Goal: Information Seeking & Learning: Find specific fact

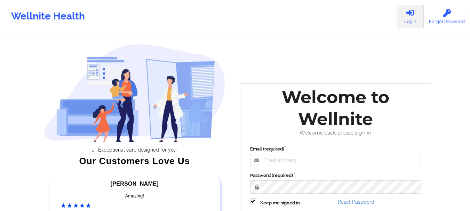
click at [284, 119] on div "Welcome to Wellnite" at bounding box center [335, 108] width 181 height 44
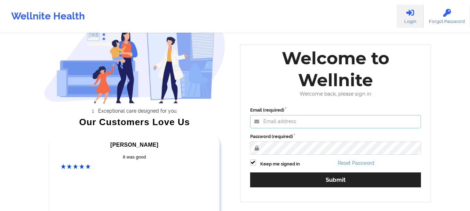
click at [309, 118] on input "Email (required)" at bounding box center [335, 121] width 171 height 13
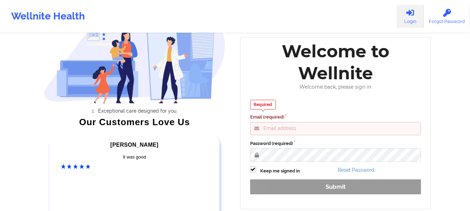
click at [307, 128] on input "Email (required)" at bounding box center [335, 128] width 171 height 13
paste input "anabelle_gerhold85@example.com"
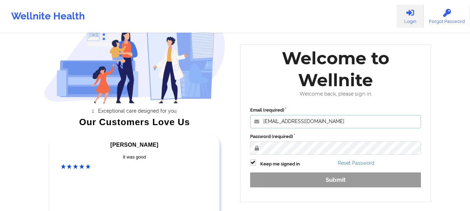
type input "anabelle_gerhold85@example.com"
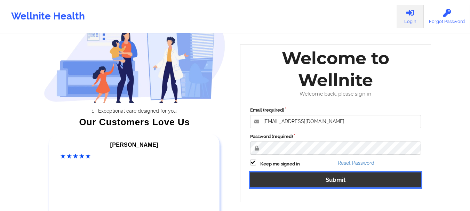
click at [333, 179] on button "Submit" at bounding box center [335, 180] width 171 height 15
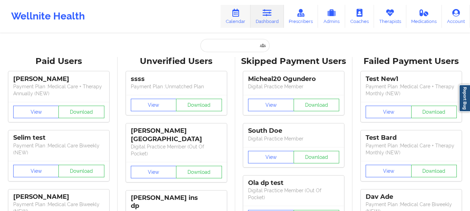
click at [233, 21] on link "Calendar" at bounding box center [236, 16] width 30 height 23
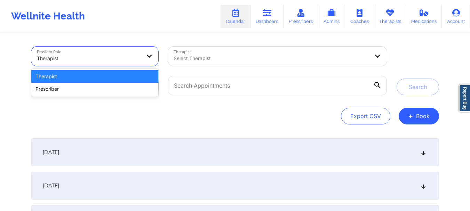
click at [129, 61] on div at bounding box center [89, 58] width 104 height 8
click at [119, 81] on div "Therapist" at bounding box center [94, 76] width 127 height 13
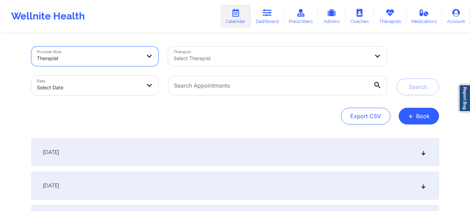
click at [206, 45] on div "Therapist Select Therapist" at bounding box center [277, 56] width 228 height 29
click at [209, 56] on div at bounding box center [272, 58] width 196 height 8
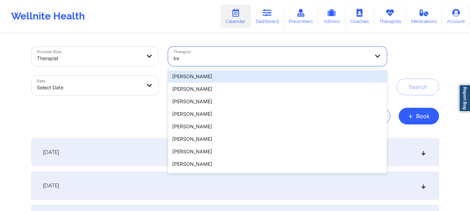
type input "k"
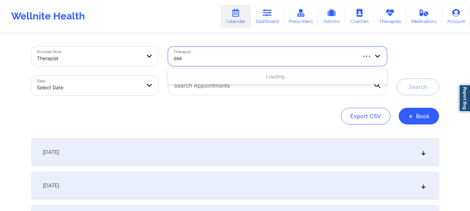
type input "deki"
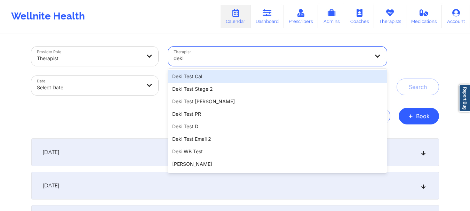
click at [208, 77] on div "Deki Test Cal" at bounding box center [277, 76] width 219 height 13
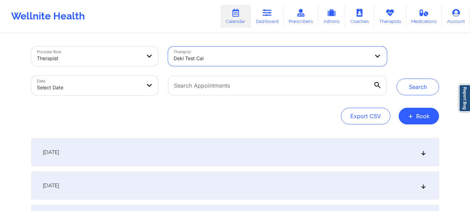
select select "2025-8"
select select "2025-9"
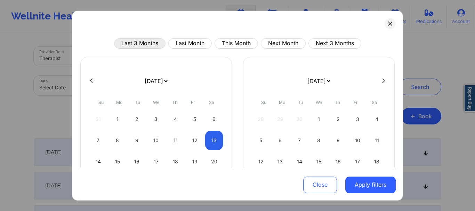
click at [149, 41] on button "Last 3 Months" at bounding box center [139, 43] width 51 height 10
select select "2025-5"
select select "2025-6"
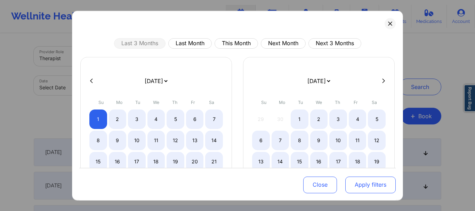
click at [360, 184] on button "Apply filters" at bounding box center [370, 185] width 50 height 17
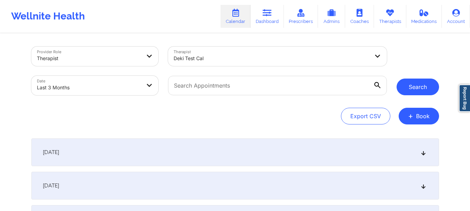
click at [403, 92] on button "Search" at bounding box center [418, 87] width 42 height 17
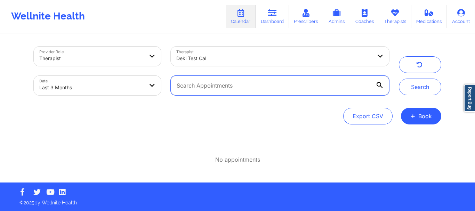
click at [285, 81] on input "text" at bounding box center [280, 85] width 219 height 19
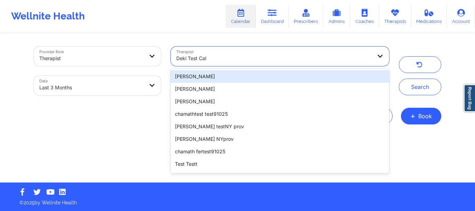
click at [234, 50] on div "Deki Test Cal" at bounding box center [272, 56] width 202 height 19
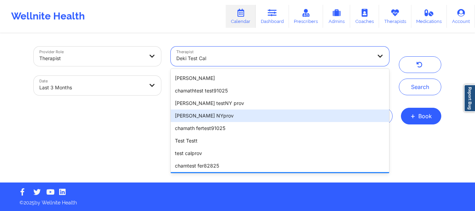
scroll to position [23, 0]
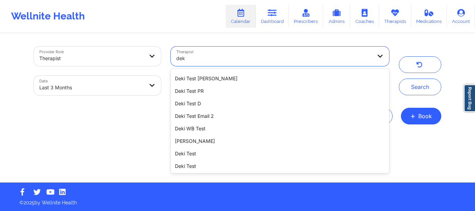
type input "deki"
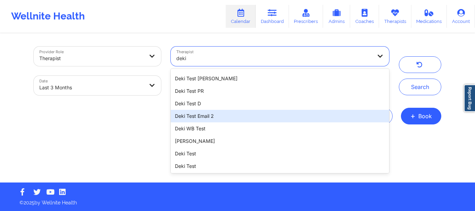
scroll to position [0, 0]
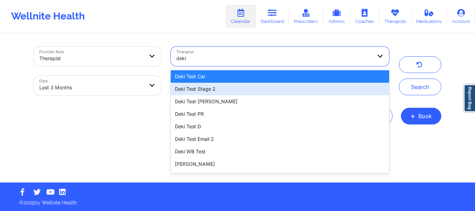
click at [210, 90] on div "Deki Test Stage 2" at bounding box center [280, 89] width 219 height 13
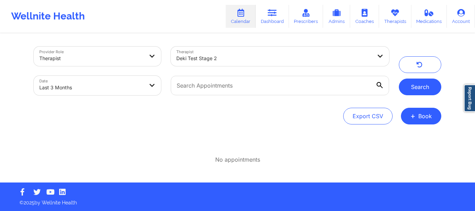
click at [429, 89] on button "Search" at bounding box center [420, 87] width 42 height 17
select select "2025-5"
select select "2025-6"
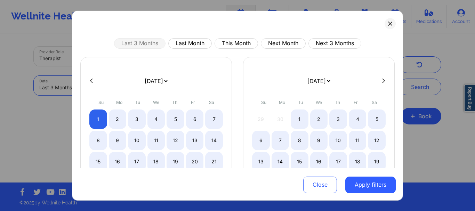
click at [137, 84] on body "Bad Request Exception ✖︎ Wellnite Health Calendar Dashboard Prescribers Admins …" at bounding box center [237, 105] width 475 height 211
click at [188, 41] on button "Last Month" at bounding box center [189, 43] width 43 height 10
select select "2025-7"
select select "2025-8"
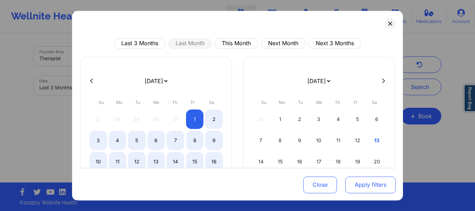
click at [371, 187] on button "Apply filters" at bounding box center [370, 185] width 50 height 17
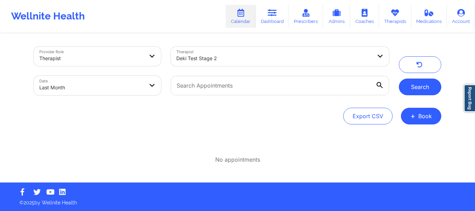
click at [419, 87] on button "Search" at bounding box center [420, 87] width 42 height 17
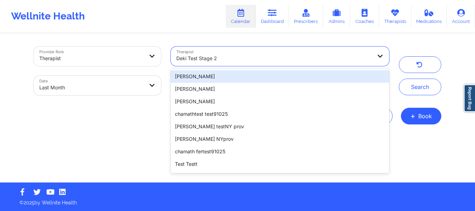
click at [264, 60] on div at bounding box center [274, 58] width 196 height 8
click at [256, 75] on div "[PERSON_NAME]" at bounding box center [280, 76] width 219 height 13
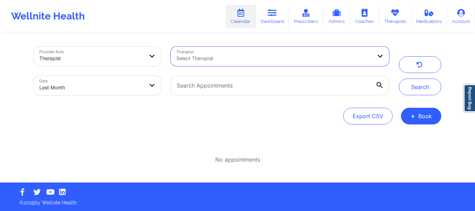
click at [287, 59] on div at bounding box center [274, 58] width 196 height 8
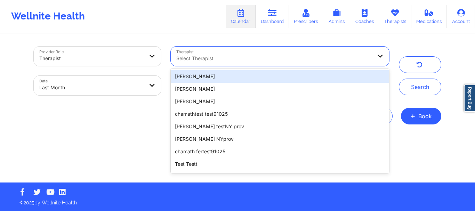
click at [272, 76] on div "[PERSON_NAME]" at bounding box center [280, 76] width 219 height 13
click at [324, 59] on div at bounding box center [274, 58] width 196 height 8
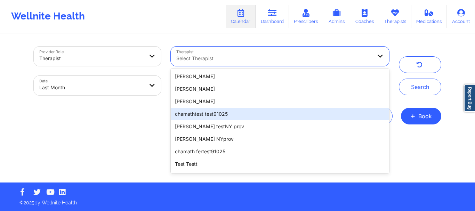
click at [269, 116] on div "chamathtest test91025" at bounding box center [280, 114] width 219 height 13
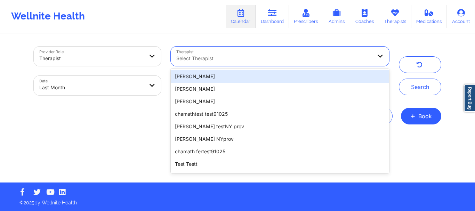
click at [282, 54] on div at bounding box center [274, 58] width 196 height 8
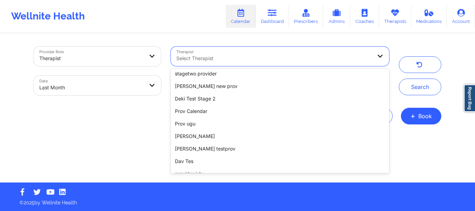
scroll to position [181, 0]
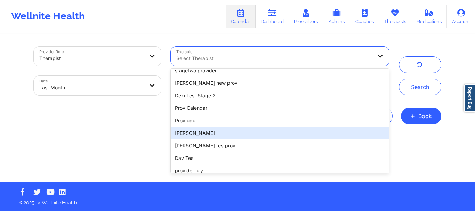
click at [199, 131] on div "David Cal" at bounding box center [280, 133] width 219 height 13
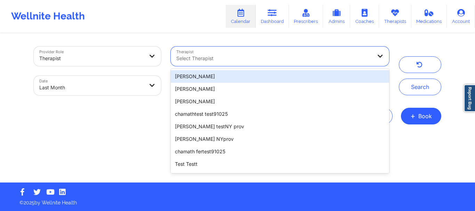
click at [223, 56] on div at bounding box center [274, 58] width 196 height 8
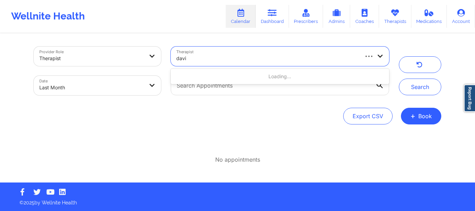
type input "david"
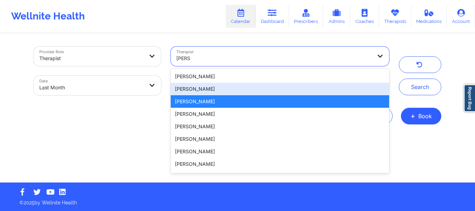
click at [218, 88] on div "[PERSON_NAME]" at bounding box center [280, 89] width 219 height 13
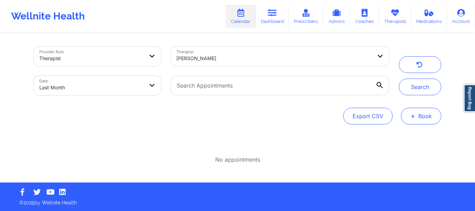
click at [415, 111] on button "+ Book" at bounding box center [421, 116] width 40 height 17
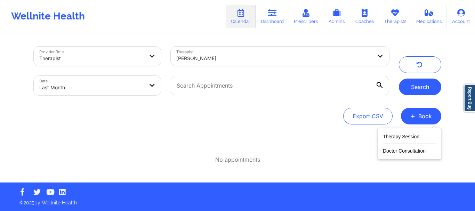
click at [424, 88] on button "Search" at bounding box center [420, 87] width 42 height 17
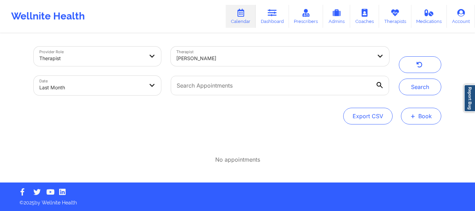
click at [426, 117] on button "+ Book" at bounding box center [421, 116] width 40 height 17
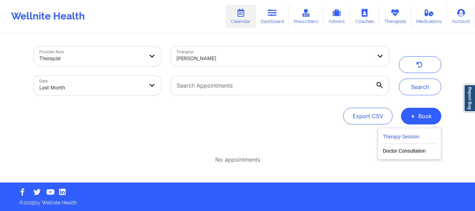
click at [412, 135] on button "Therapy Session" at bounding box center [409, 138] width 53 height 11
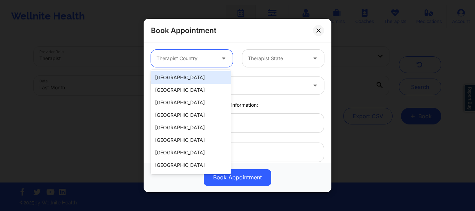
click at [199, 65] on div "Therapist Country" at bounding box center [183, 58] width 65 height 17
click at [199, 76] on div "[GEOGRAPHIC_DATA]" at bounding box center [191, 77] width 80 height 13
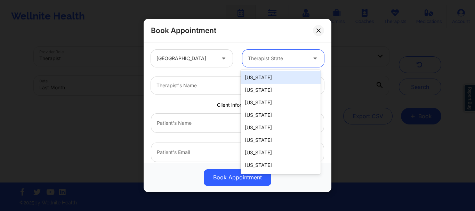
click at [271, 56] on div at bounding box center [277, 58] width 59 height 8
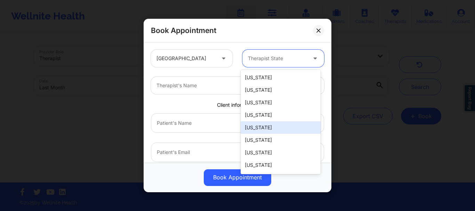
click at [265, 134] on div "California" at bounding box center [281, 127] width 80 height 13
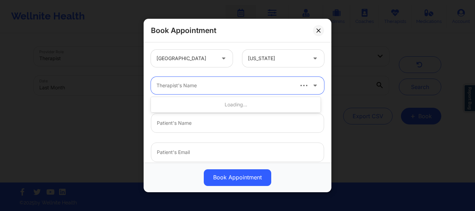
click at [195, 85] on div at bounding box center [225, 85] width 136 height 8
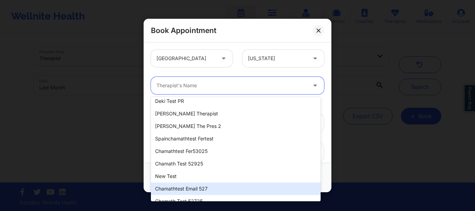
scroll to position [354, 0]
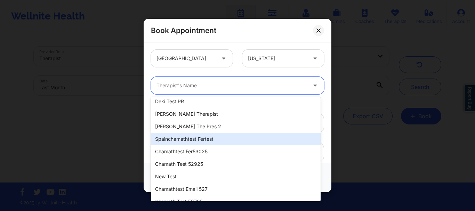
click at [206, 140] on div "spainchamathtest fertest" at bounding box center [236, 139] width 170 height 13
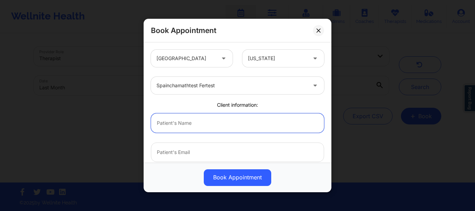
click at [208, 126] on input "text" at bounding box center [237, 122] width 173 height 19
type input "mabel"
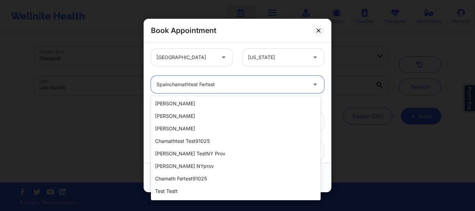
click at [212, 89] on div "spainchamathtest fertest" at bounding box center [232, 84] width 150 height 17
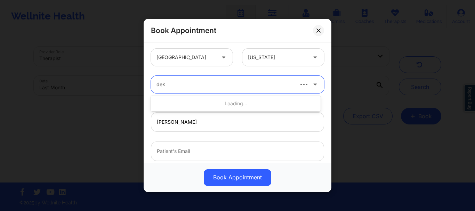
type input "deki"
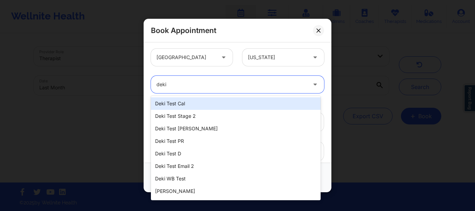
click at [215, 105] on div "Deki Test Cal" at bounding box center [236, 103] width 170 height 13
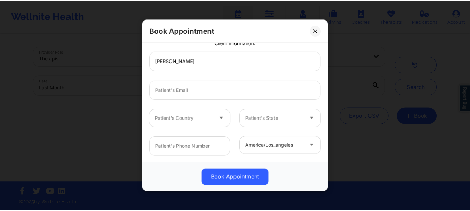
scroll to position [63, 0]
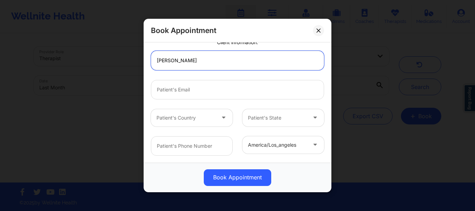
click at [204, 61] on input "mabel" at bounding box center [237, 60] width 173 height 19
click at [209, 61] on input "mabel" at bounding box center [237, 60] width 173 height 19
type input "mabel"
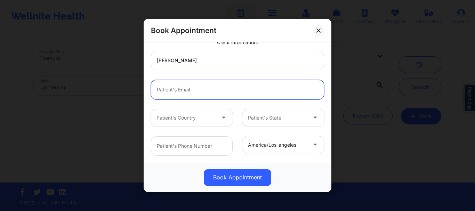
click at [198, 97] on input "email" at bounding box center [237, 89] width 173 height 19
type input "mabel"
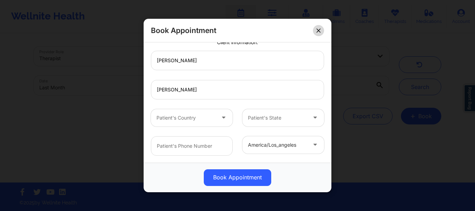
click at [319, 30] on icon at bounding box center [319, 31] width 4 height 4
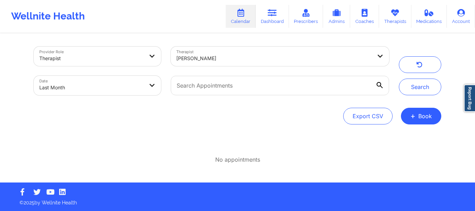
click at [240, 20] on link "Calendar" at bounding box center [241, 16] width 30 height 23
click at [287, 16] on link "Dashboard" at bounding box center [272, 16] width 33 height 23
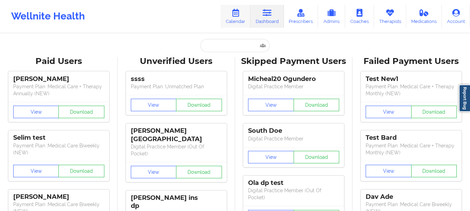
click at [237, 26] on link "Calendar" at bounding box center [236, 16] width 30 height 23
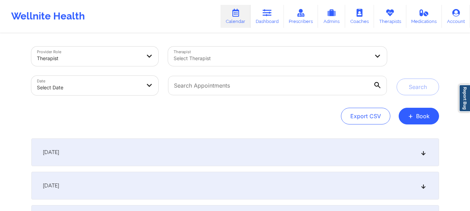
click at [357, 159] on div "[DATE]" at bounding box center [235, 152] width 408 height 28
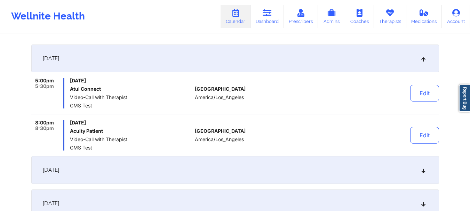
scroll to position [94, 0]
click at [429, 84] on div "Edit" at bounding box center [406, 93] width 64 height 31
click at [429, 92] on button "Edit" at bounding box center [424, 93] width 29 height 17
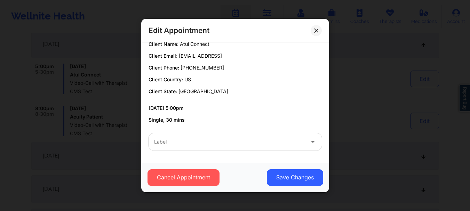
scroll to position [110, 0]
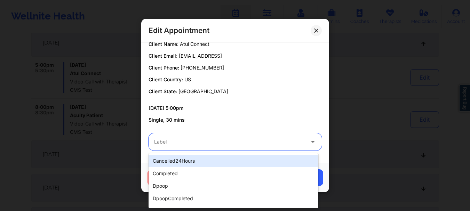
click at [239, 140] on div at bounding box center [229, 142] width 150 height 8
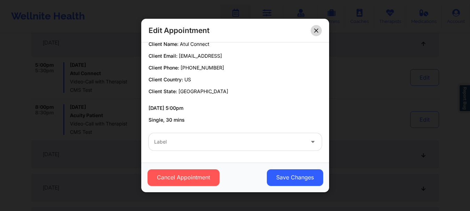
click at [317, 28] on button at bounding box center [316, 30] width 11 height 11
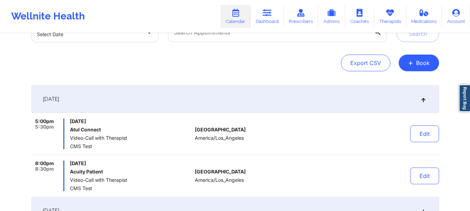
scroll to position [56, 0]
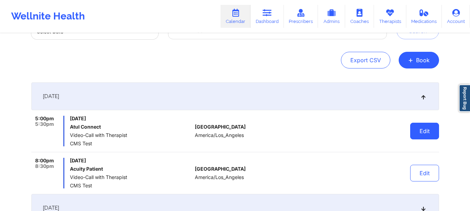
click at [420, 130] on button "Edit" at bounding box center [424, 131] width 29 height 17
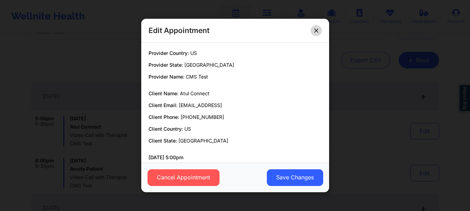
click at [318, 33] on button at bounding box center [316, 30] width 11 height 11
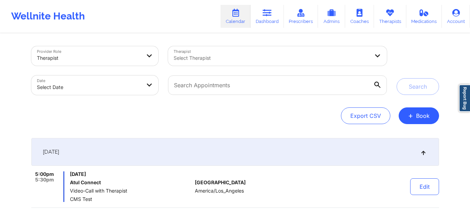
scroll to position [0, 0]
click at [217, 58] on div at bounding box center [272, 58] width 196 height 8
click at [209, 51] on div "Select Therapist" at bounding box center [269, 56] width 202 height 19
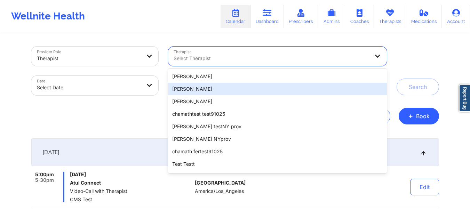
click at [195, 92] on div "[PERSON_NAME]" at bounding box center [277, 89] width 219 height 13
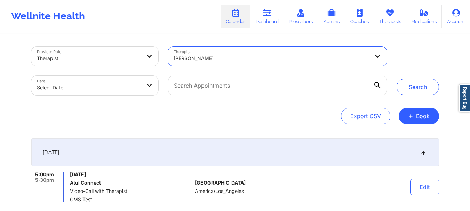
click at [190, 61] on div at bounding box center [272, 58] width 196 height 8
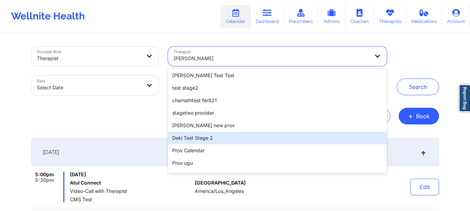
scroll to position [139, 0]
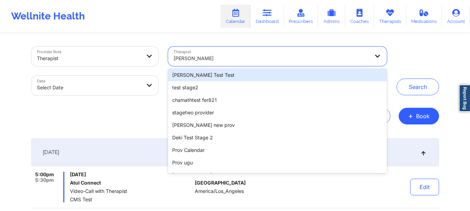
click at [187, 78] on div "Maki Test Test" at bounding box center [277, 75] width 219 height 13
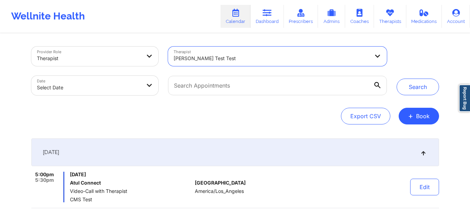
select select "2025-8"
select select "2025-9"
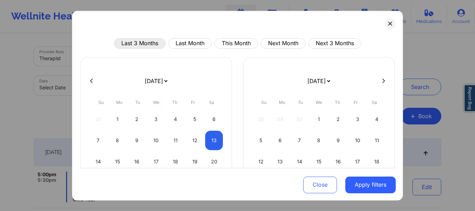
click at [148, 46] on button "Last 3 Months" at bounding box center [139, 43] width 51 height 10
select select "2025-5"
select select "2025-6"
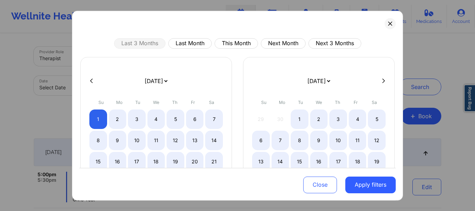
click at [89, 81] on button at bounding box center [91, 81] width 7 height 6
select select "2025-4"
select select "2025-5"
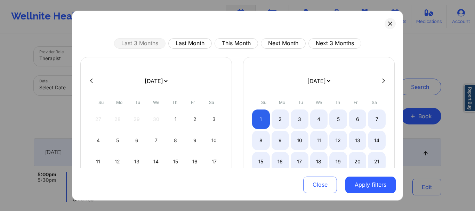
click at [94, 79] on button at bounding box center [91, 81] width 7 height 6
select select "2025-3"
select select "2025-4"
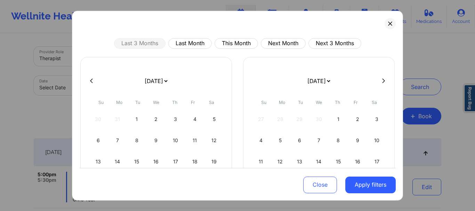
click at [94, 79] on button at bounding box center [91, 81] width 7 height 6
select select "2025-2"
select select "2025-3"
click at [208, 115] on div "1" at bounding box center [214, 118] width 18 height 19
select select "2025-2"
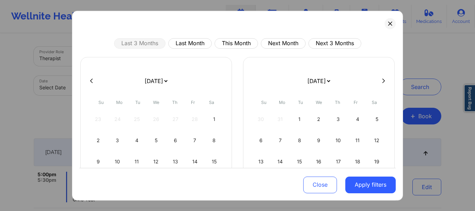
select select "2025-3"
select select "2025-2"
select select "2025-3"
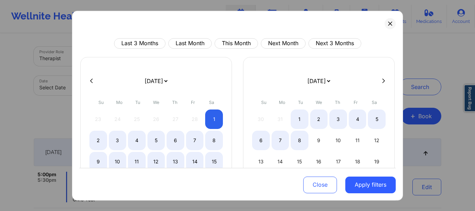
select select "2025-2"
select select "2025-3"
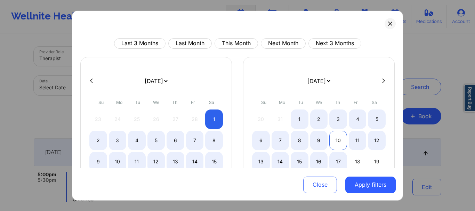
select select "2025-2"
select select "2025-3"
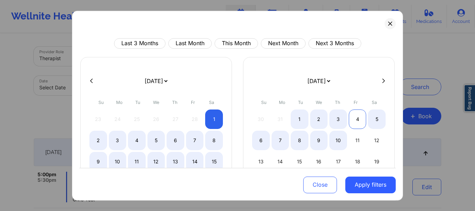
select select "2025-2"
select select "2025-3"
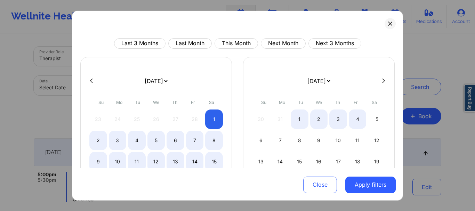
click at [382, 80] on icon at bounding box center [383, 80] width 3 height 5
select select "2025-3"
select select "2025-4"
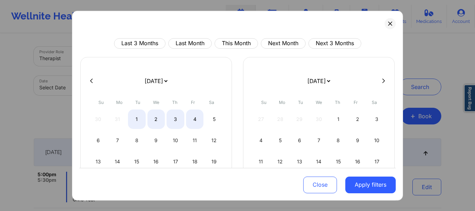
click at [382, 80] on icon at bounding box center [383, 80] width 3 height 5
select select "2025-4"
select select "2025-5"
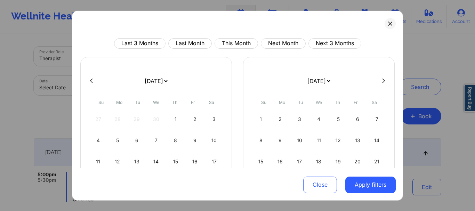
click at [382, 80] on icon at bounding box center [383, 80] width 3 height 5
select select "2025-5"
select select "2025-6"
click at [382, 80] on icon at bounding box center [383, 80] width 3 height 5
select select "2025-6"
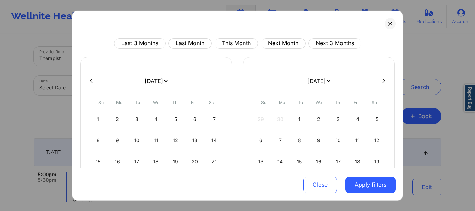
select select "2025-7"
click at [382, 80] on icon at bounding box center [383, 80] width 3 height 5
select select "2025-7"
select select "2025-8"
click at [382, 80] on icon at bounding box center [383, 80] width 3 height 5
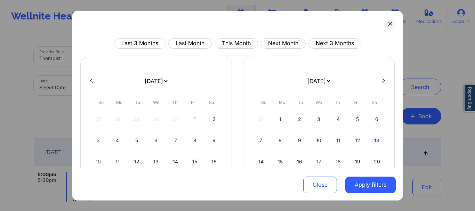
select select "2025-8"
select select "2025-9"
select select "2025-8"
select select "2025-9"
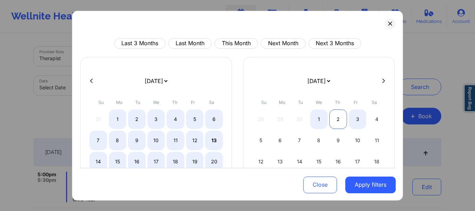
select select "2025-8"
select select "2025-9"
click at [338, 121] on div "2" at bounding box center [338, 118] width 18 height 19
select select "2025-2"
select select "2025-3"
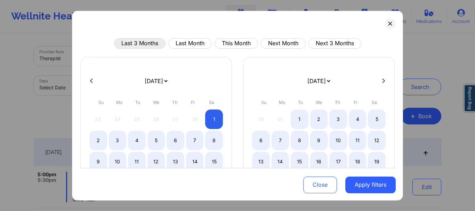
click at [129, 42] on button "Last 3 Months" at bounding box center [139, 43] width 51 height 10
select select "2025-5"
select select "2025-6"
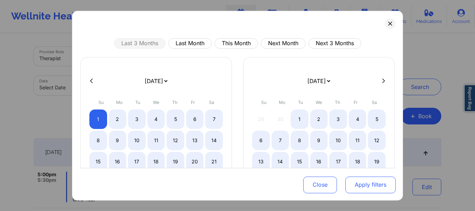
click at [366, 187] on button "Apply filters" at bounding box center [370, 185] width 50 height 17
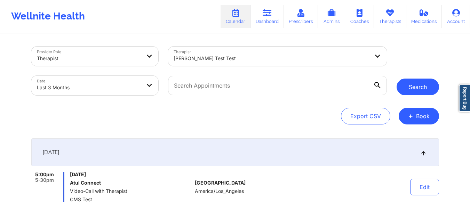
click at [410, 90] on button "Search" at bounding box center [418, 87] width 42 height 17
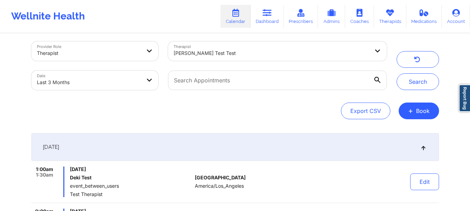
scroll to position [0, 0]
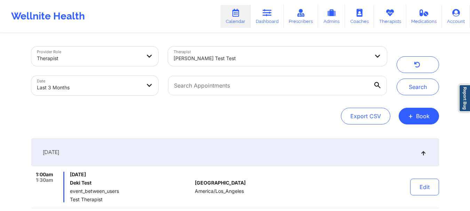
click at [241, 63] on div "Maki Test Test" at bounding box center [272, 58] width 196 height 15
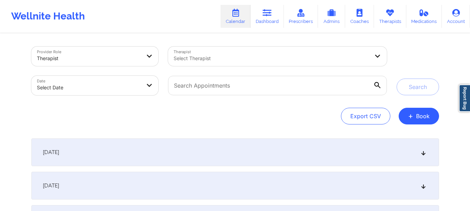
click at [81, 90] on body "Wellnite Health Calendar Dashboard Prescribers Admins Coaches Therapists Medica…" at bounding box center [235, 105] width 470 height 211
select select "2025-8"
select select "2025-9"
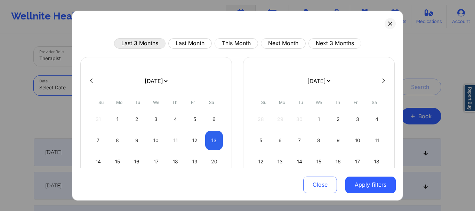
click at [136, 42] on button "Last 3 Months" at bounding box center [139, 43] width 51 height 10
select select "2025-5"
select select "2025-6"
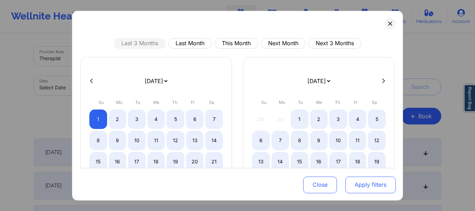
click at [368, 184] on button "Apply filters" at bounding box center [370, 185] width 50 height 17
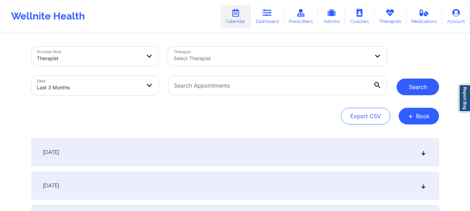
click at [426, 86] on button "Search" at bounding box center [418, 87] width 42 height 17
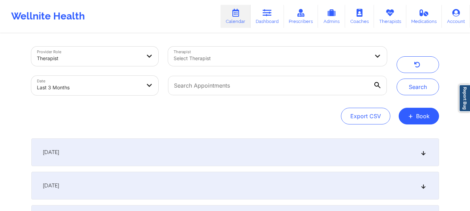
click at [192, 151] on div "[DATE]" at bounding box center [235, 152] width 408 height 28
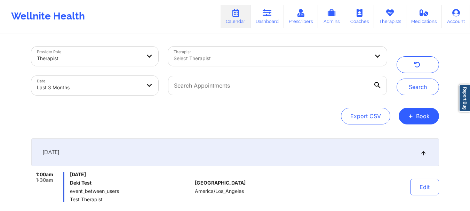
click at [77, 84] on body "Wellnite Health Calendar Dashboard Prescribers Admins Coaches Therapists Medica…" at bounding box center [235, 105] width 470 height 211
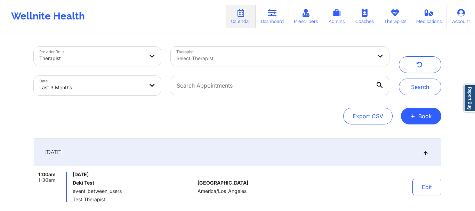
select select "2025-5"
select select "2025-6"
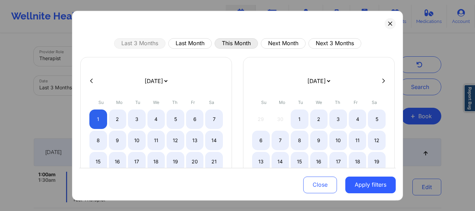
click at [231, 41] on button "This Month" at bounding box center [236, 43] width 43 height 10
select select "2025-8"
select select "2025-9"
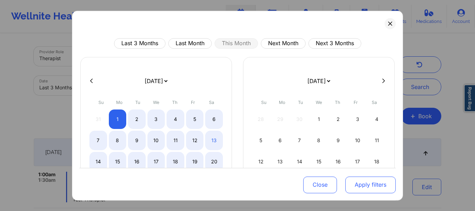
click at [379, 187] on button "Apply filters" at bounding box center [370, 185] width 50 height 17
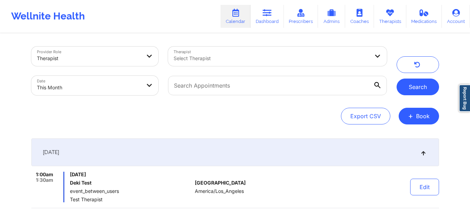
click at [425, 87] on button "Search" at bounding box center [418, 87] width 42 height 17
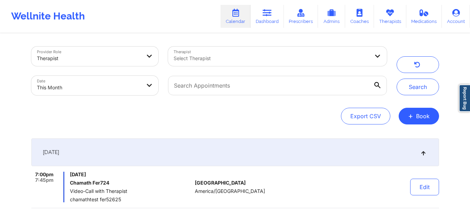
click at [215, 113] on div "Export CSV + Book" at bounding box center [235, 116] width 408 height 17
click at [458, 117] on div "Provider Role Therapist Therapist Select Therapist Date This Month Search Expor…" at bounding box center [235, 215] width 470 height 430
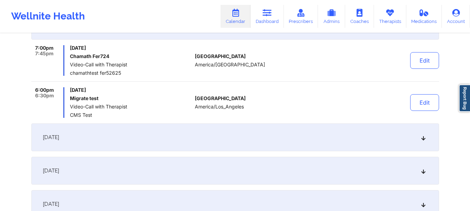
scroll to position [143, 0]
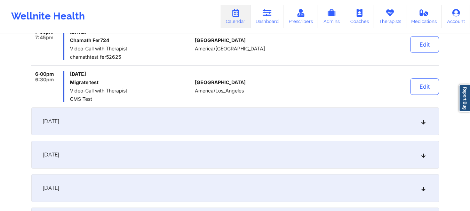
click at [391, 126] on div "[DATE]" at bounding box center [235, 122] width 408 height 28
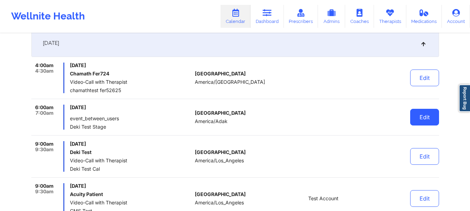
click at [426, 117] on button "Edit" at bounding box center [424, 117] width 29 height 17
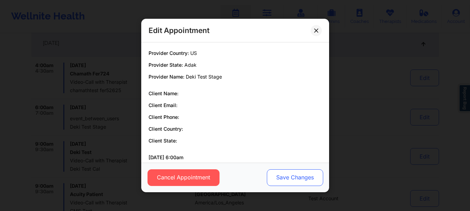
click at [287, 174] on button "Save Changes" at bounding box center [295, 177] width 56 height 17
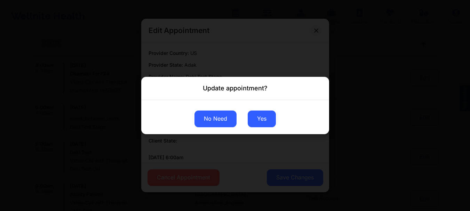
click at [217, 125] on button "No Need" at bounding box center [215, 119] width 42 height 17
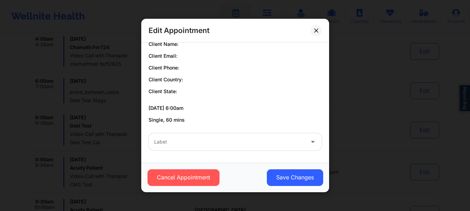
scroll to position [247, 0]
click at [276, 138] on div at bounding box center [229, 142] width 150 height 8
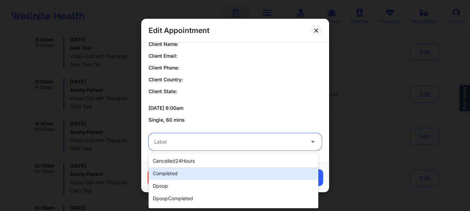
click at [200, 175] on div "completed" at bounding box center [234, 173] width 170 height 13
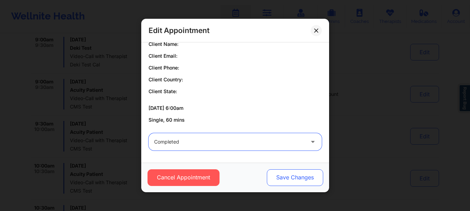
click at [284, 176] on button "Save Changes" at bounding box center [295, 177] width 56 height 17
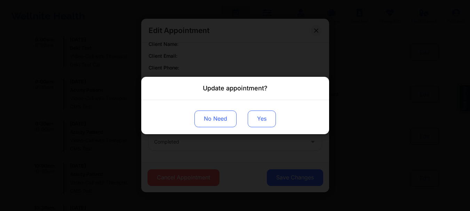
click at [262, 122] on button "Yes" at bounding box center [262, 119] width 28 height 17
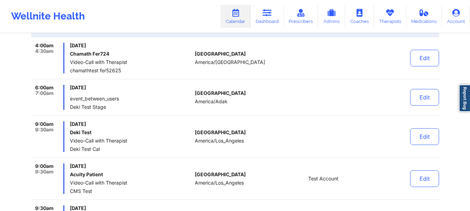
scroll to position [177, 0]
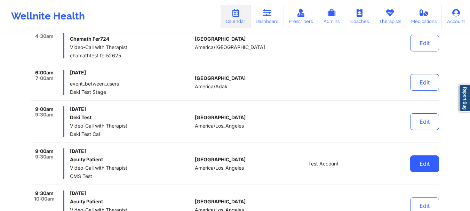
click at [429, 164] on button "Edit" at bounding box center [424, 164] width 29 height 17
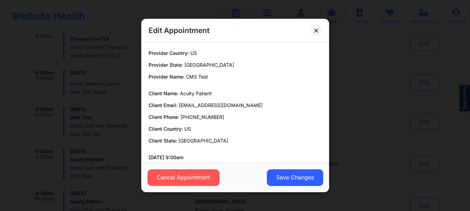
scroll to position [49, 0]
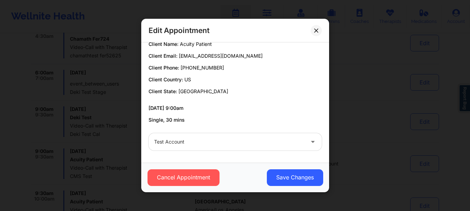
click at [263, 141] on div at bounding box center [229, 142] width 150 height 8
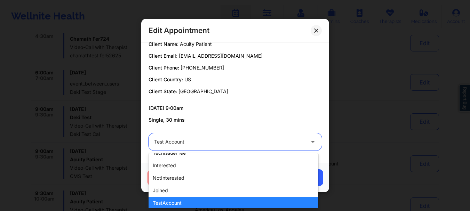
scroll to position [209, 0]
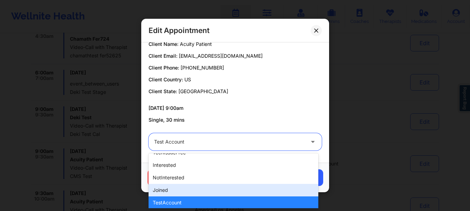
click at [225, 187] on div "joined" at bounding box center [234, 190] width 170 height 13
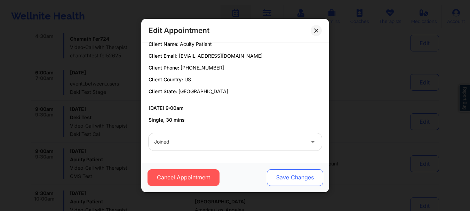
click at [270, 174] on button "Save Changes" at bounding box center [295, 177] width 56 height 17
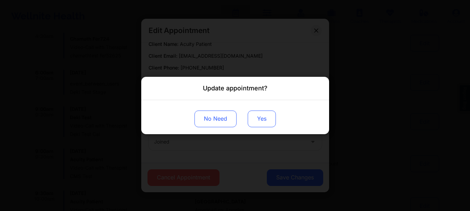
click at [261, 123] on button "Yes" at bounding box center [262, 119] width 28 height 17
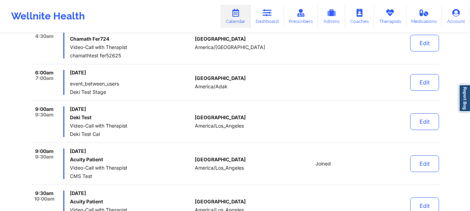
click at [330, 53] on div at bounding box center [323, 43] width 97 height 31
click at [340, 93] on div at bounding box center [323, 82] width 97 height 25
click at [429, 166] on button "Edit" at bounding box center [424, 164] width 29 height 17
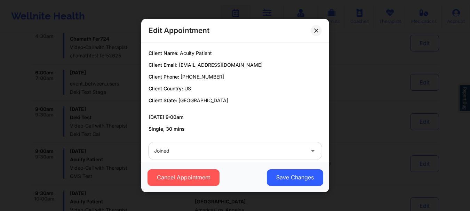
scroll to position [49, 0]
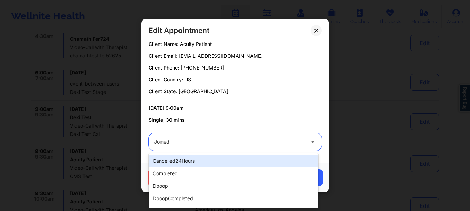
click at [252, 143] on div at bounding box center [229, 142] width 150 height 8
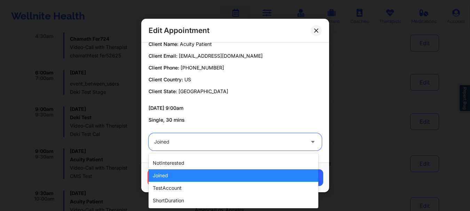
scroll to position [0, 0]
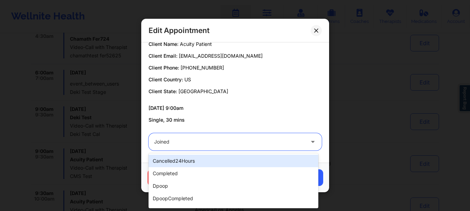
click at [206, 155] on div "cancelled24Hours" at bounding box center [234, 161] width 170 height 13
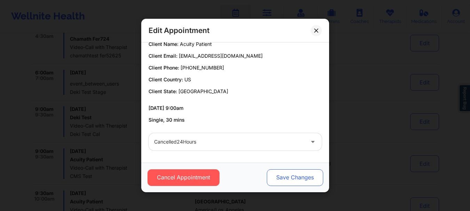
click at [272, 174] on button "Save Changes" at bounding box center [295, 177] width 56 height 17
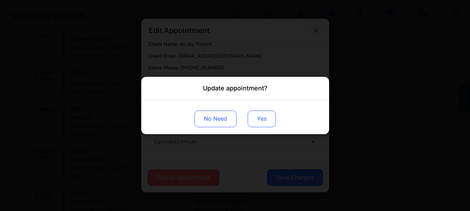
click at [264, 121] on button "Yes" at bounding box center [262, 119] width 28 height 17
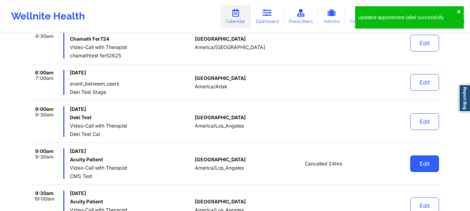
click at [424, 160] on button "Edit" at bounding box center [424, 164] width 29 height 17
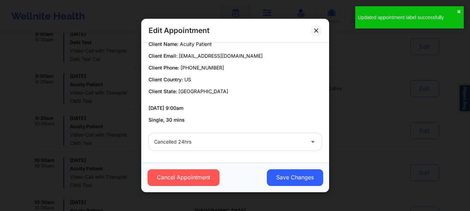
scroll to position [351, 0]
click at [248, 142] on div at bounding box center [229, 142] width 150 height 8
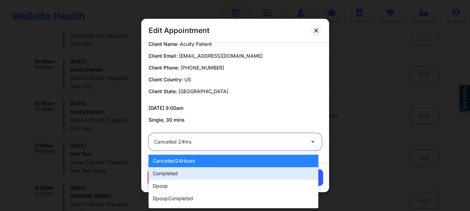
click at [210, 177] on div "completed" at bounding box center [234, 173] width 170 height 13
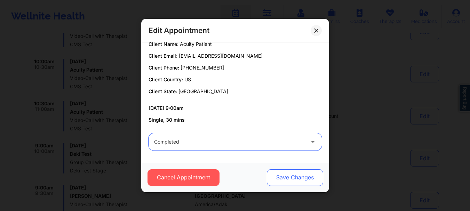
click at [286, 176] on button "Save Changes" at bounding box center [295, 177] width 56 height 17
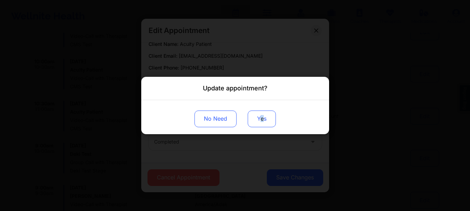
click at [262, 120] on button "Yes" at bounding box center [262, 119] width 28 height 17
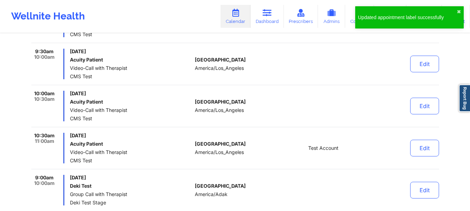
scroll to position [317, 0]
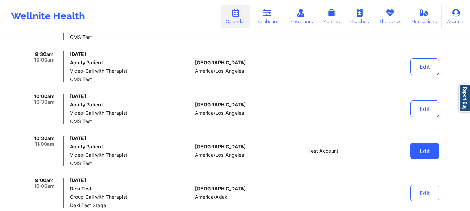
click at [423, 149] on button "Edit" at bounding box center [424, 151] width 29 height 17
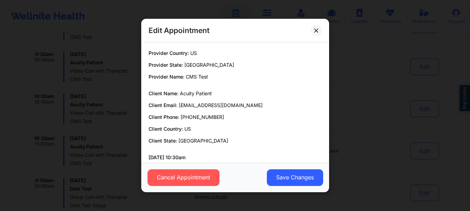
click at [372, 138] on div "Edit Appointment Provider Country: [GEOGRAPHIC_DATA] Provider State: [GEOGRAPHI…" at bounding box center [235, 105] width 470 height 211
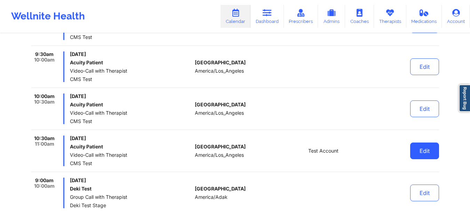
click at [419, 152] on button "Edit" at bounding box center [424, 151] width 29 height 17
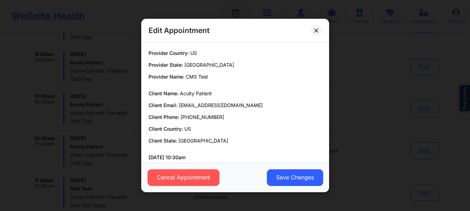
click at [362, 142] on div "Edit Appointment Provider Country: [GEOGRAPHIC_DATA] Provider State: [GEOGRAPHI…" at bounding box center [235, 105] width 470 height 211
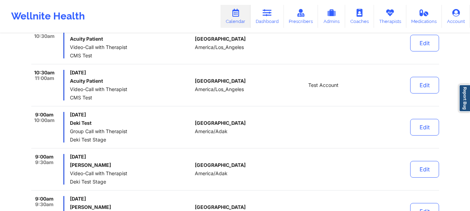
scroll to position [386, 0]
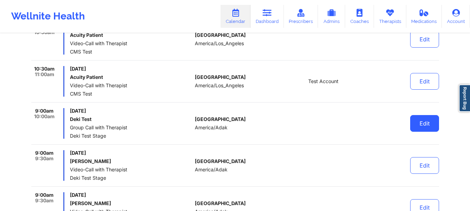
click at [418, 124] on button "Edit" at bounding box center [424, 123] width 29 height 17
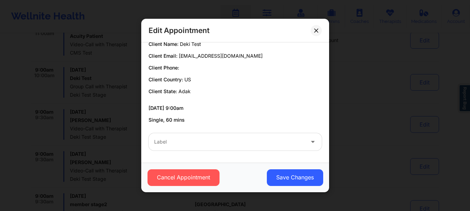
scroll to position [491, 0]
click at [266, 142] on div at bounding box center [229, 142] width 150 height 8
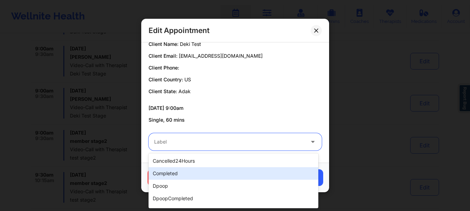
click at [212, 172] on div "completed" at bounding box center [234, 173] width 170 height 13
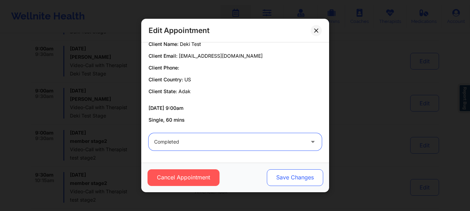
click at [280, 177] on button "Save Changes" at bounding box center [295, 177] width 56 height 17
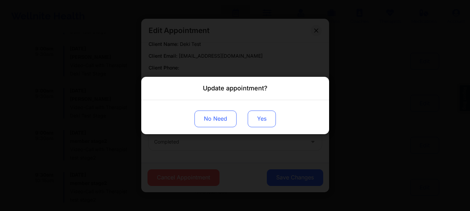
click at [265, 125] on button "Yes" at bounding box center [262, 119] width 28 height 17
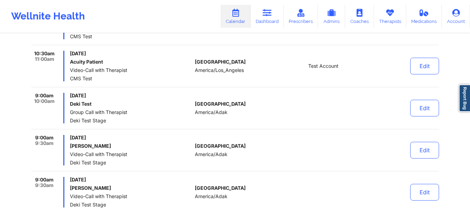
scroll to position [386, 0]
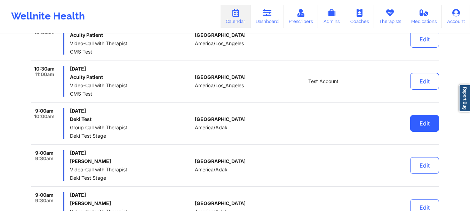
click at [428, 122] on button "Edit" at bounding box center [424, 123] width 29 height 17
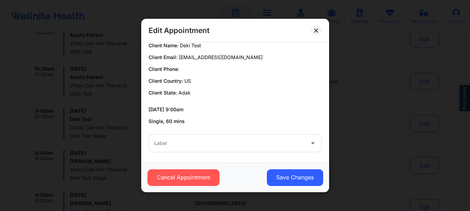
scroll to position [49, 0]
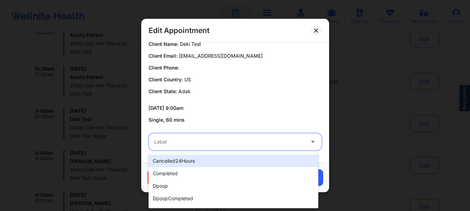
click at [254, 146] on div "Label" at bounding box center [227, 141] width 157 height 17
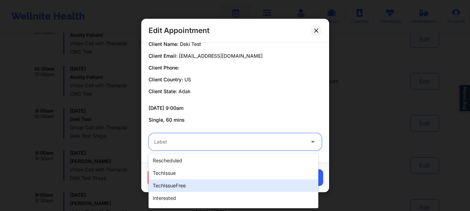
scroll to position [223, 0]
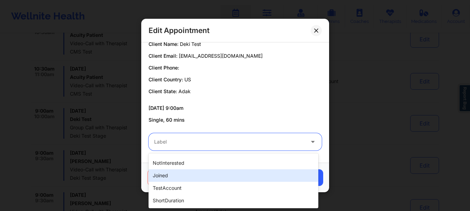
click at [185, 174] on div "joined" at bounding box center [234, 175] width 170 height 13
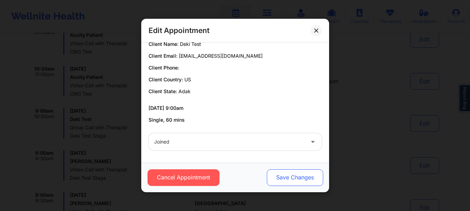
click at [275, 174] on button "Save Changes" at bounding box center [295, 177] width 56 height 17
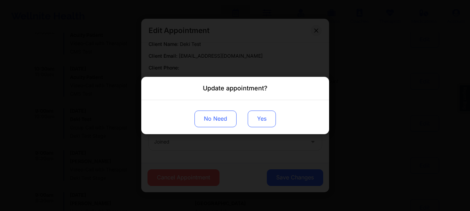
click at [262, 119] on button "Yes" at bounding box center [262, 119] width 28 height 17
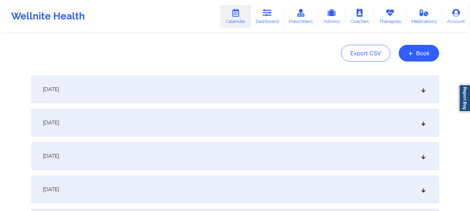
scroll to position [28, 0]
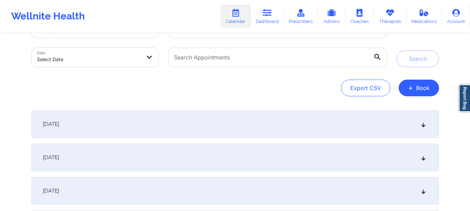
click at [107, 62] on body "Wellnite Health Calendar Dashboard Prescribers Admins Coaches Therapists Medica…" at bounding box center [235, 77] width 470 height 211
select select "2025-8"
select select "2025-9"
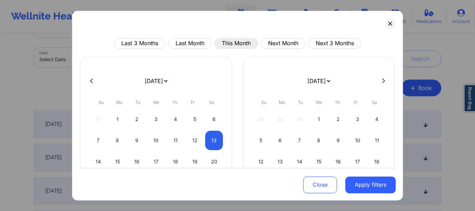
click at [237, 43] on button "This Month" at bounding box center [236, 43] width 43 height 10
select select "2025-8"
select select "2025-9"
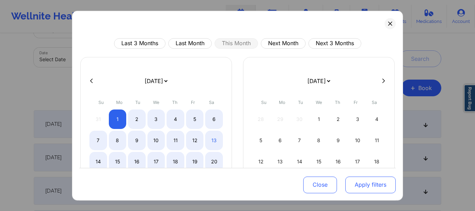
click at [379, 186] on button "Apply filters" at bounding box center [370, 185] width 50 height 17
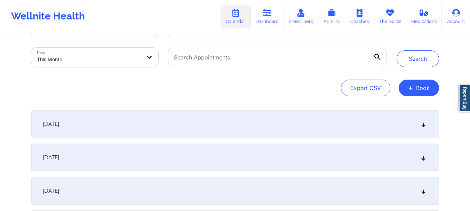
scroll to position [0, 0]
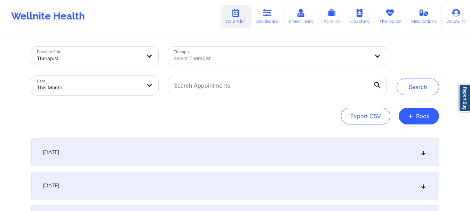
click at [113, 88] on body "Wellnite Health Calendar Dashboard Prescribers Admins Coaches Therapists Medica…" at bounding box center [235, 105] width 470 height 211
select select "2025-8"
select select "2025-9"
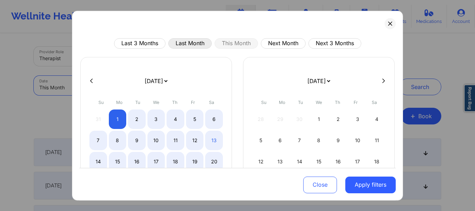
click at [177, 42] on button "Last Month" at bounding box center [189, 43] width 43 height 10
select select "2025-7"
select select "2025-8"
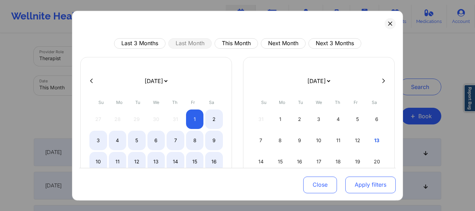
click at [362, 188] on button "Apply filters" at bounding box center [370, 185] width 50 height 17
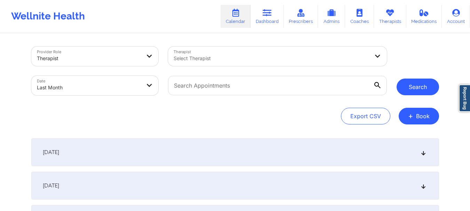
click at [412, 87] on button "Search" at bounding box center [418, 87] width 42 height 17
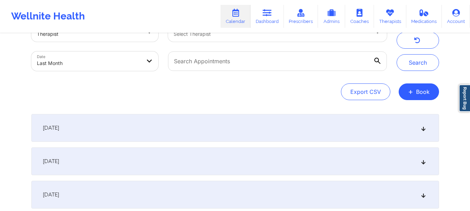
scroll to position [104, 0]
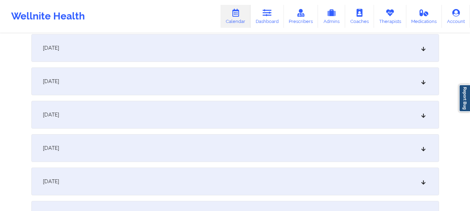
click at [243, 119] on div "August 3, 2025" at bounding box center [235, 115] width 408 height 28
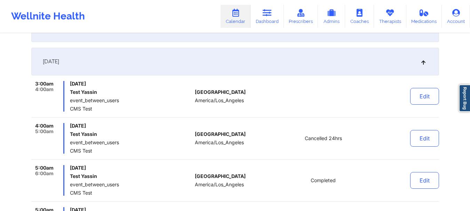
scroll to position [174, 0]
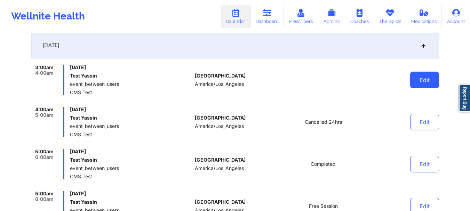
click at [422, 81] on button "Edit" at bounding box center [424, 80] width 29 height 17
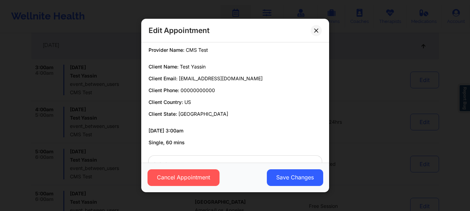
scroll to position [49, 0]
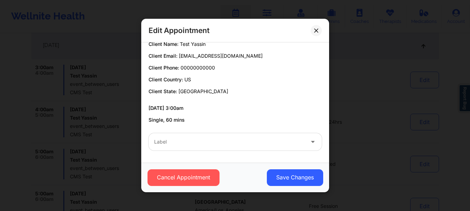
click at [251, 144] on div at bounding box center [229, 142] width 150 height 8
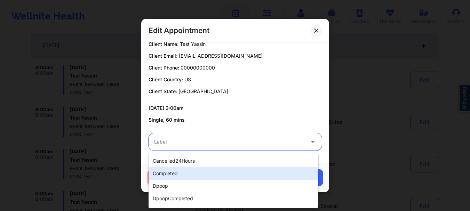
click at [201, 176] on div "completed" at bounding box center [234, 173] width 170 height 13
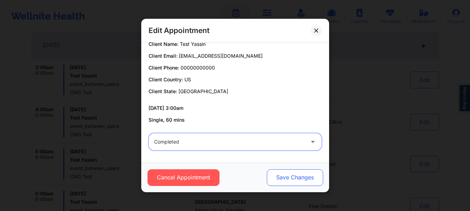
click at [285, 174] on button "Save Changes" at bounding box center [295, 177] width 56 height 17
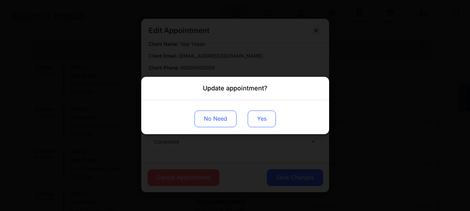
click at [263, 123] on button "Yes" at bounding box center [262, 119] width 28 height 17
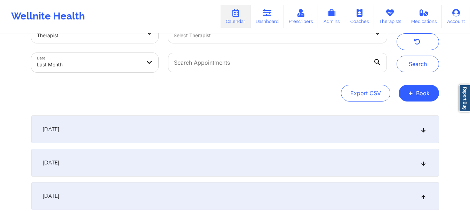
scroll to position [35, 0]
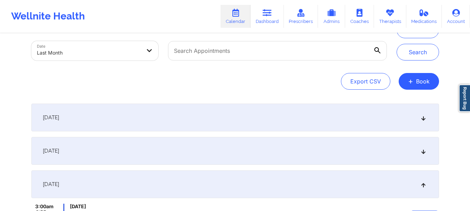
click at [288, 140] on div "August 2, 2025" at bounding box center [235, 151] width 408 height 28
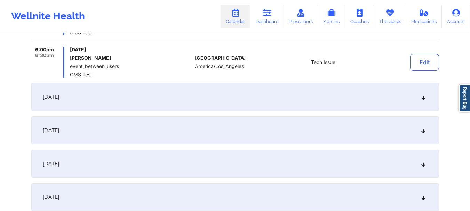
scroll to position [452, 0]
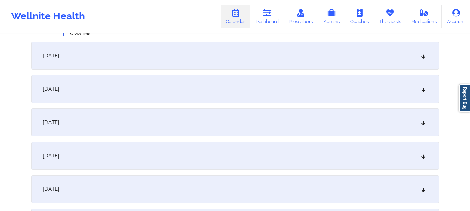
click at [263, 62] on div "August 3, 2025" at bounding box center [235, 56] width 408 height 28
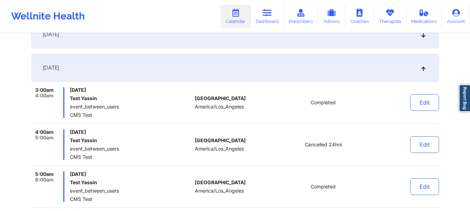
scroll to position [139, 0]
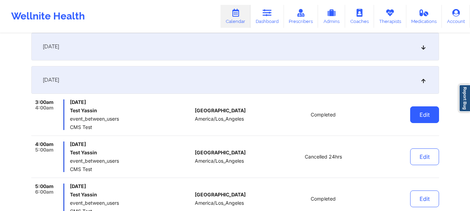
click at [423, 117] on button "Edit" at bounding box center [424, 114] width 29 height 17
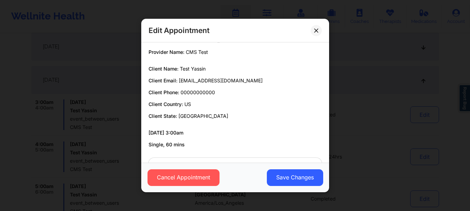
scroll to position [49, 0]
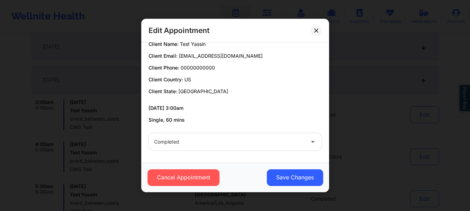
click at [231, 146] on div "Completed" at bounding box center [229, 141] width 150 height 17
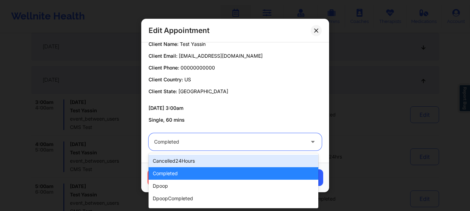
click at [206, 161] on div "cancelled24Hours" at bounding box center [234, 161] width 170 height 13
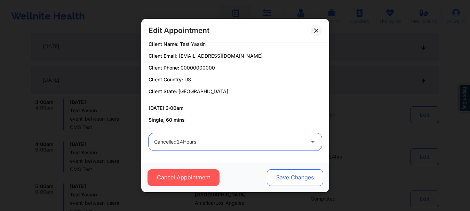
click at [273, 176] on button "Save Changes" at bounding box center [295, 177] width 56 height 17
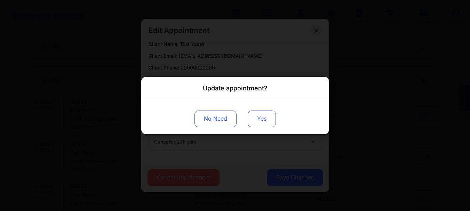
click at [264, 118] on button "Yes" at bounding box center [262, 119] width 28 height 17
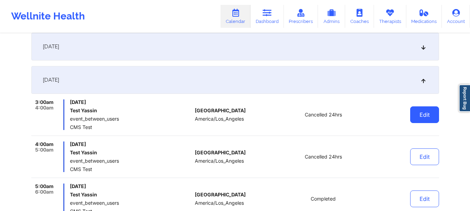
click at [426, 117] on button "Edit" at bounding box center [424, 114] width 29 height 17
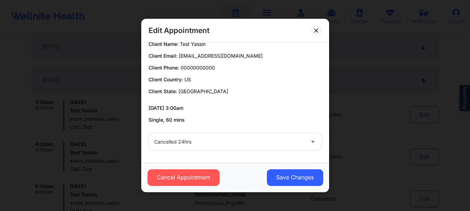
click at [233, 142] on div at bounding box center [229, 142] width 150 height 8
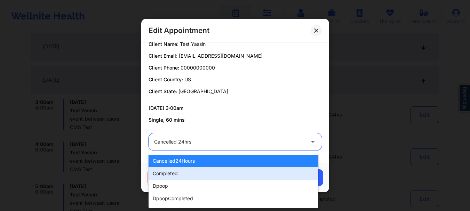
click at [214, 172] on div "completed" at bounding box center [234, 173] width 170 height 13
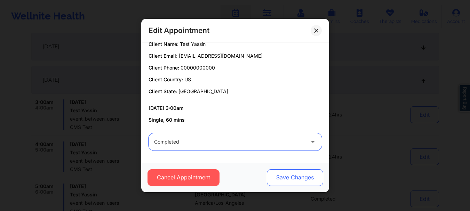
click at [274, 177] on button "Save Changes" at bounding box center [295, 177] width 56 height 17
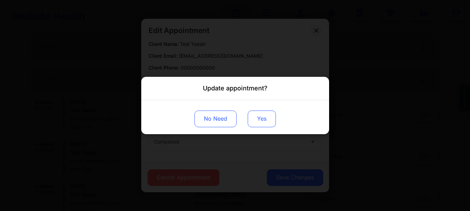
click at [268, 117] on button "Yes" at bounding box center [262, 119] width 28 height 17
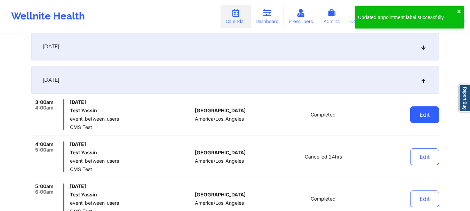
click at [426, 113] on button "Edit" at bounding box center [424, 114] width 29 height 17
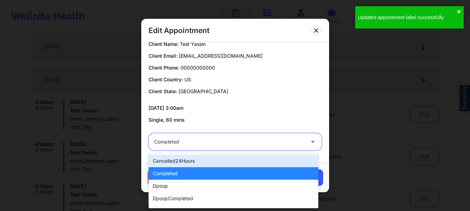
click at [225, 144] on div at bounding box center [229, 142] width 150 height 8
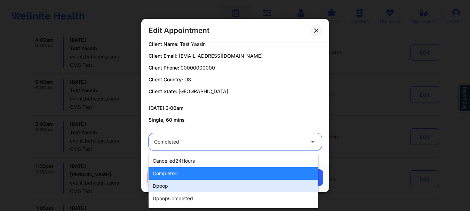
click at [212, 183] on div "dpoop" at bounding box center [234, 186] width 170 height 13
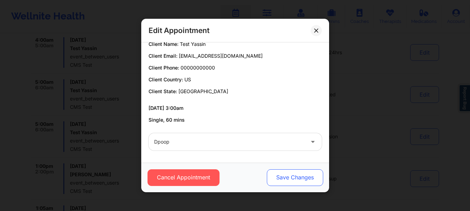
click at [275, 179] on button "Save Changes" at bounding box center [295, 177] width 56 height 17
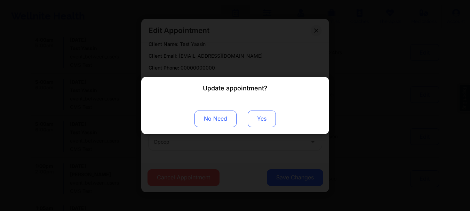
click at [268, 117] on button "Yes" at bounding box center [262, 119] width 28 height 17
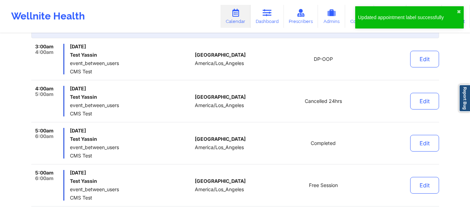
scroll to position [174, 0]
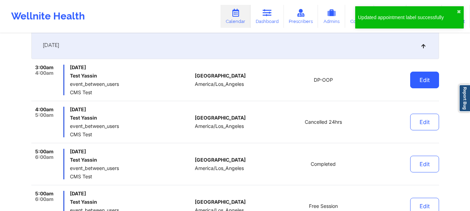
click at [426, 79] on button "Edit" at bounding box center [424, 80] width 29 height 17
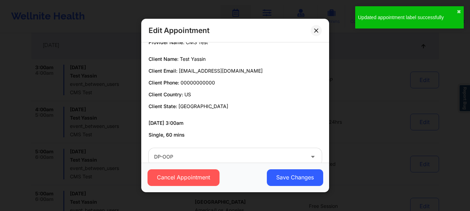
scroll to position [49, 0]
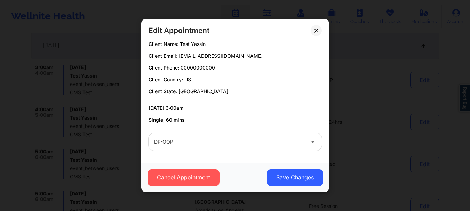
click at [253, 145] on div at bounding box center [229, 142] width 150 height 8
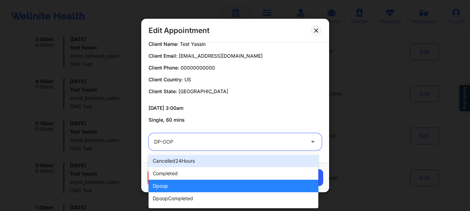
scroll to position [244, 0]
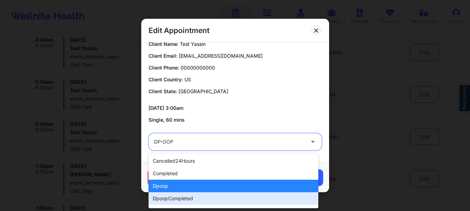
click at [204, 200] on div "dpoopCompleted" at bounding box center [234, 198] width 170 height 13
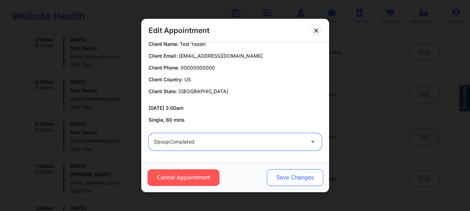
click at [275, 174] on button "Save Changes" at bounding box center [295, 177] width 56 height 17
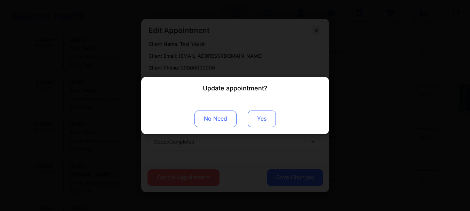
click at [259, 114] on button "Yes" at bounding box center [262, 119] width 28 height 17
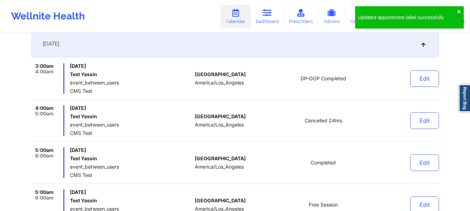
scroll to position [174, 0]
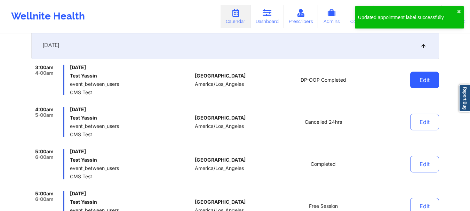
click at [420, 79] on button "Edit" at bounding box center [424, 80] width 29 height 17
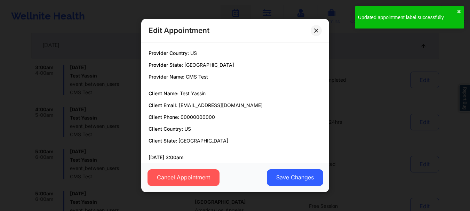
scroll to position [49, 0]
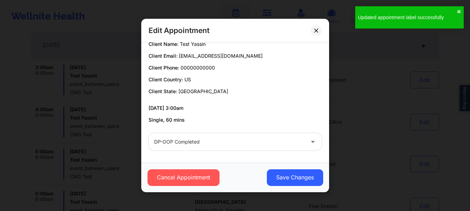
click at [220, 142] on div at bounding box center [229, 142] width 150 height 8
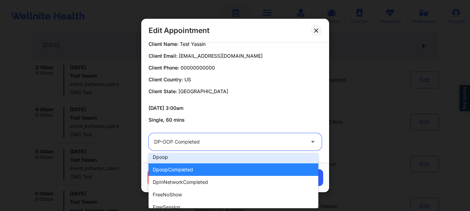
scroll to position [104, 0]
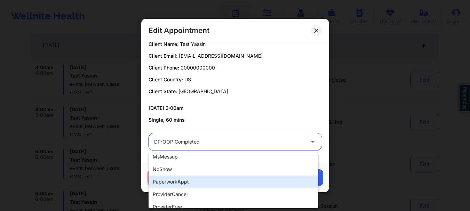
click at [208, 184] on div "paperworkAppt" at bounding box center [234, 182] width 170 height 13
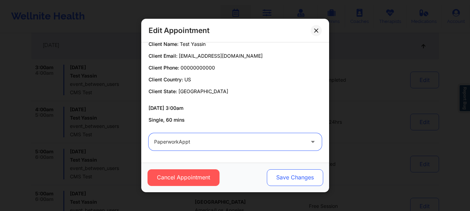
click at [279, 175] on button "Save Changes" at bounding box center [295, 177] width 56 height 17
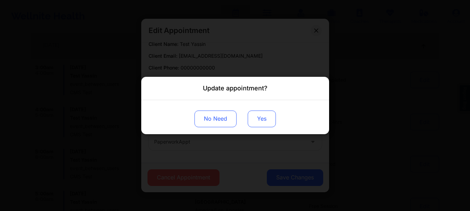
click at [248, 117] on button "Yes" at bounding box center [262, 119] width 28 height 17
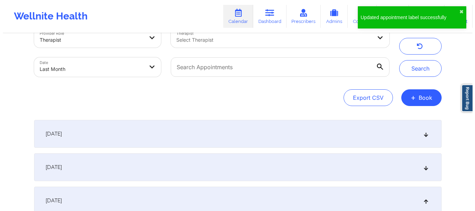
scroll to position [0, 0]
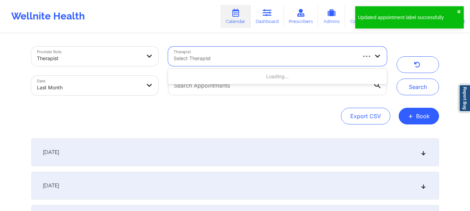
click at [213, 64] on div "Select Therapist" at bounding box center [262, 56] width 188 height 19
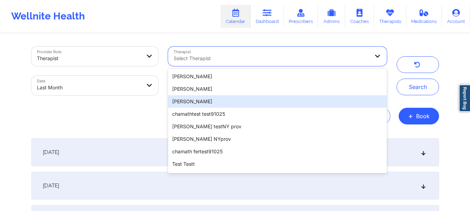
click at [200, 99] on div "Dave Tester" at bounding box center [277, 101] width 219 height 13
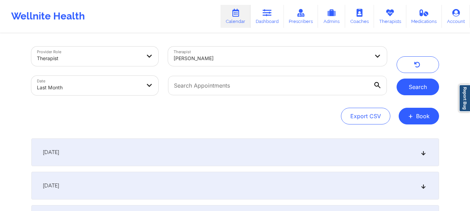
click at [427, 84] on button "Search" at bounding box center [418, 87] width 42 height 17
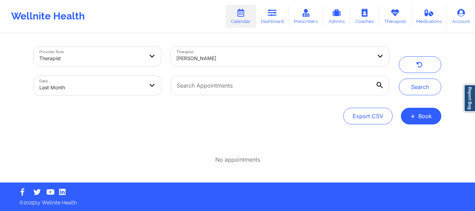
click at [239, 57] on div at bounding box center [274, 58] width 196 height 8
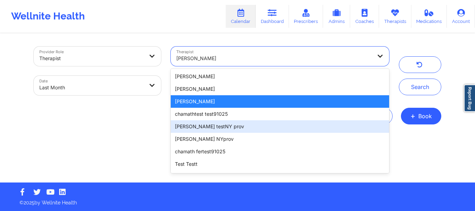
click at [228, 131] on div "[PERSON_NAME] testNY prov" at bounding box center [280, 126] width 219 height 13
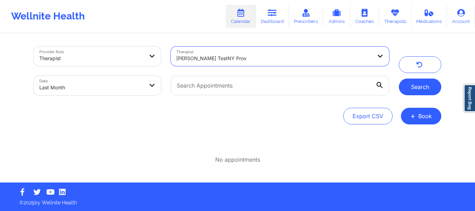
click at [410, 87] on button "Search" at bounding box center [420, 87] width 42 height 17
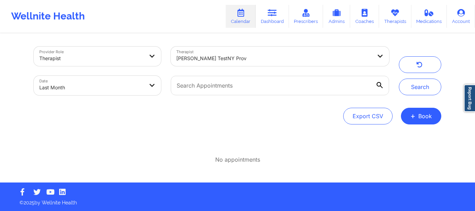
select select "2025-7"
select select "2025-8"
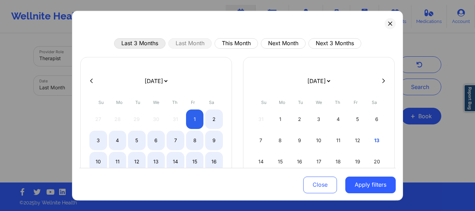
click at [135, 39] on button "Last 3 Months" at bounding box center [139, 43] width 51 height 10
select select "2025-5"
select select "2025-6"
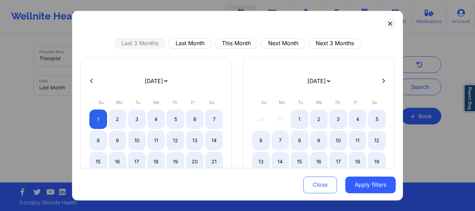
click at [358, 186] on button "Apply filters" at bounding box center [370, 185] width 50 height 17
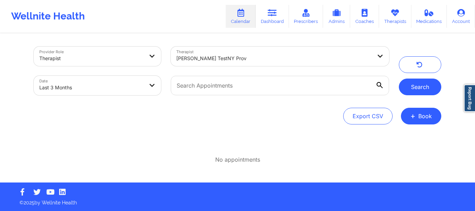
click at [420, 86] on button "Search" at bounding box center [420, 87] width 42 height 17
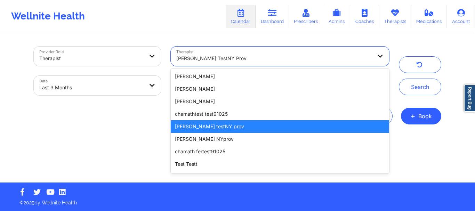
click at [286, 62] on div at bounding box center [274, 58] width 196 height 8
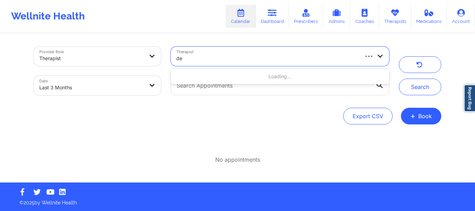
type input "dek"
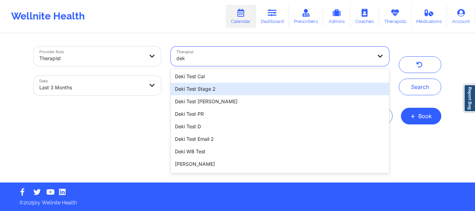
click at [223, 89] on div "Deki Test Stage 2" at bounding box center [280, 89] width 219 height 13
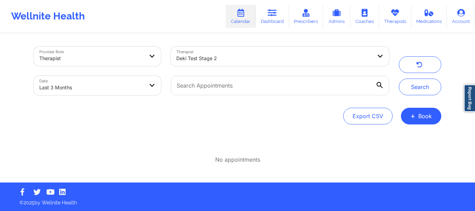
drag, startPoint x: 413, startPoint y: 87, endPoint x: 352, endPoint y: 78, distance: 61.6
click at [413, 87] on button "Search" at bounding box center [420, 87] width 42 height 17
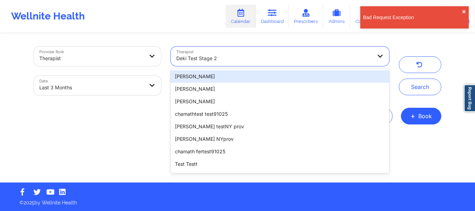
click at [263, 60] on div at bounding box center [274, 58] width 196 height 8
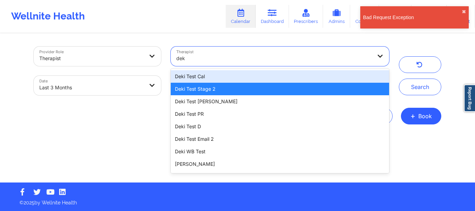
type input "deki"
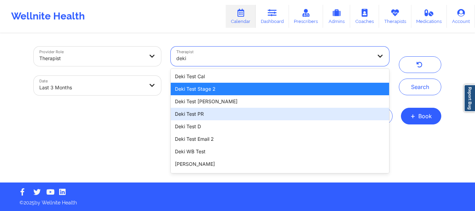
click at [228, 117] on div "Deki Test PR" at bounding box center [280, 114] width 219 height 13
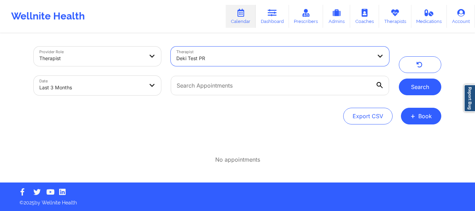
click at [411, 88] on button "Search" at bounding box center [420, 87] width 42 height 17
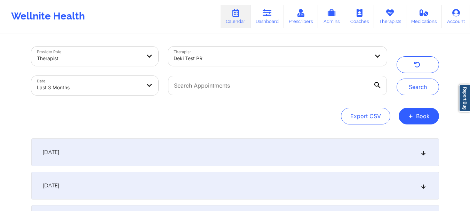
click at [193, 150] on div "[DATE]" at bounding box center [235, 152] width 408 height 28
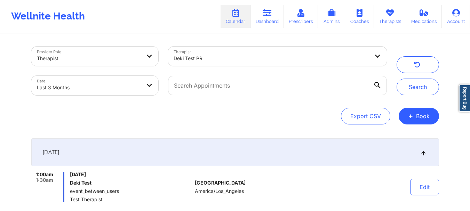
select select "2025-5"
select select "2025-6"
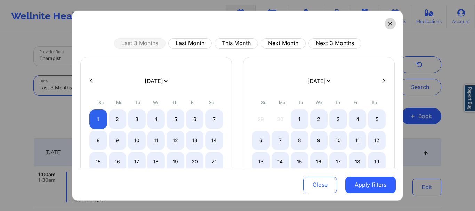
click at [388, 22] on icon at bounding box center [390, 23] width 4 height 4
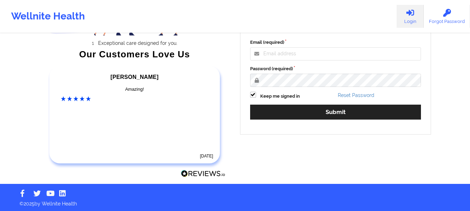
scroll to position [108, 0]
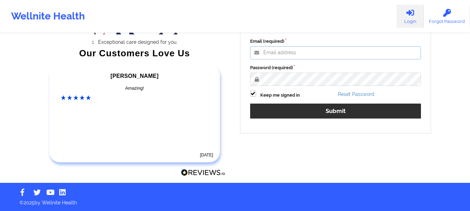
type input "mabel.asuquo@wellnite.com"
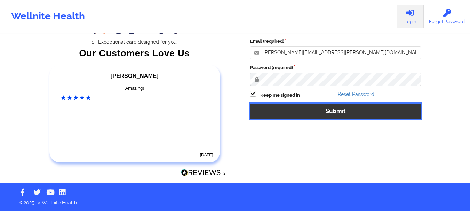
click at [307, 114] on button "Submit" at bounding box center [335, 111] width 171 height 15
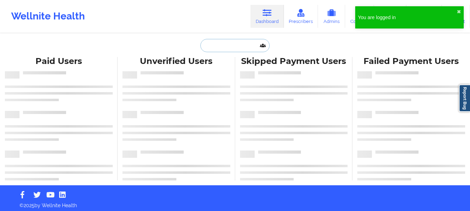
click at [245, 44] on input "text" at bounding box center [234, 45] width 69 height 13
paste input "+16462483320"
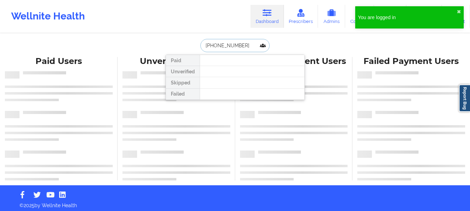
type input "+16462483320"
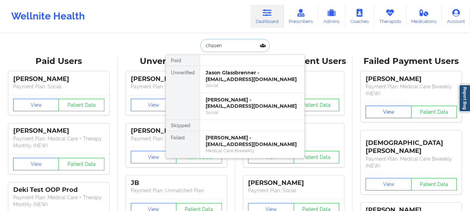
type input "chasen"
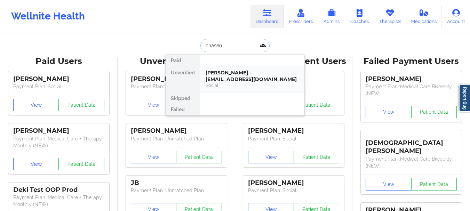
click at [245, 80] on div "Chasen Glenn - cglenn39@gmail.com" at bounding box center [252, 76] width 93 height 13
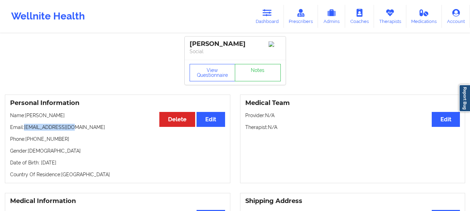
drag, startPoint x: 25, startPoint y: 129, endPoint x: 77, endPoint y: 128, distance: 51.9
click at [77, 128] on p "Email: cglenn39@gmail.com" at bounding box center [117, 127] width 215 height 7
copy p "cglenn39@gmail.com"
click at [268, 8] on link "Dashboard" at bounding box center [267, 16] width 33 height 23
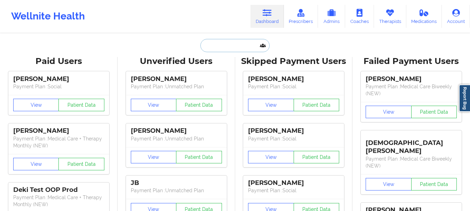
paste input "lucasdesouzaa005@gmail.com"
click at [235, 43] on input "text" at bounding box center [234, 45] width 69 height 13
type input "lucasdesouzaa005@gmail.com"
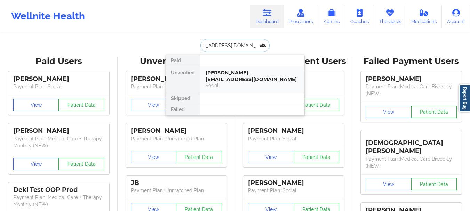
click at [231, 80] on div "Lucas Goncalves de Souza - lucasdesouzaa005@gmail.com" at bounding box center [252, 76] width 93 height 13
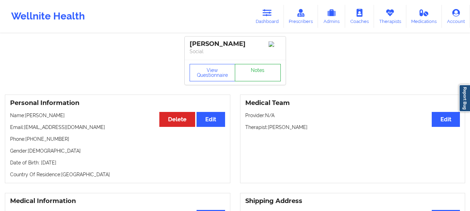
click at [247, 78] on link "Notes" at bounding box center [258, 72] width 46 height 17
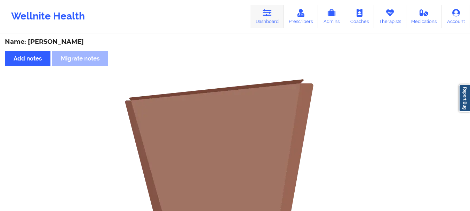
click at [258, 14] on link "Dashboard" at bounding box center [267, 16] width 33 height 23
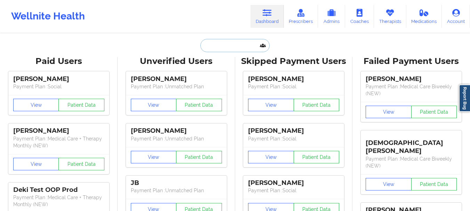
click at [218, 45] on input "text" at bounding box center [234, 45] width 69 height 13
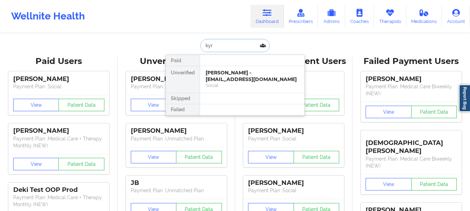
type input "kyra"
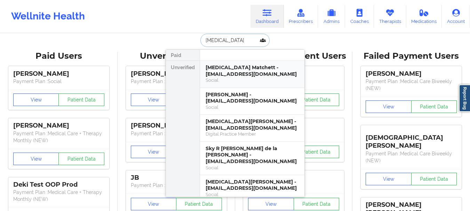
click at [257, 65] on div "Kyra Matchett - matchett.k0@gmail.com" at bounding box center [252, 70] width 93 height 13
